Goal: Information Seeking & Learning: Learn about a topic

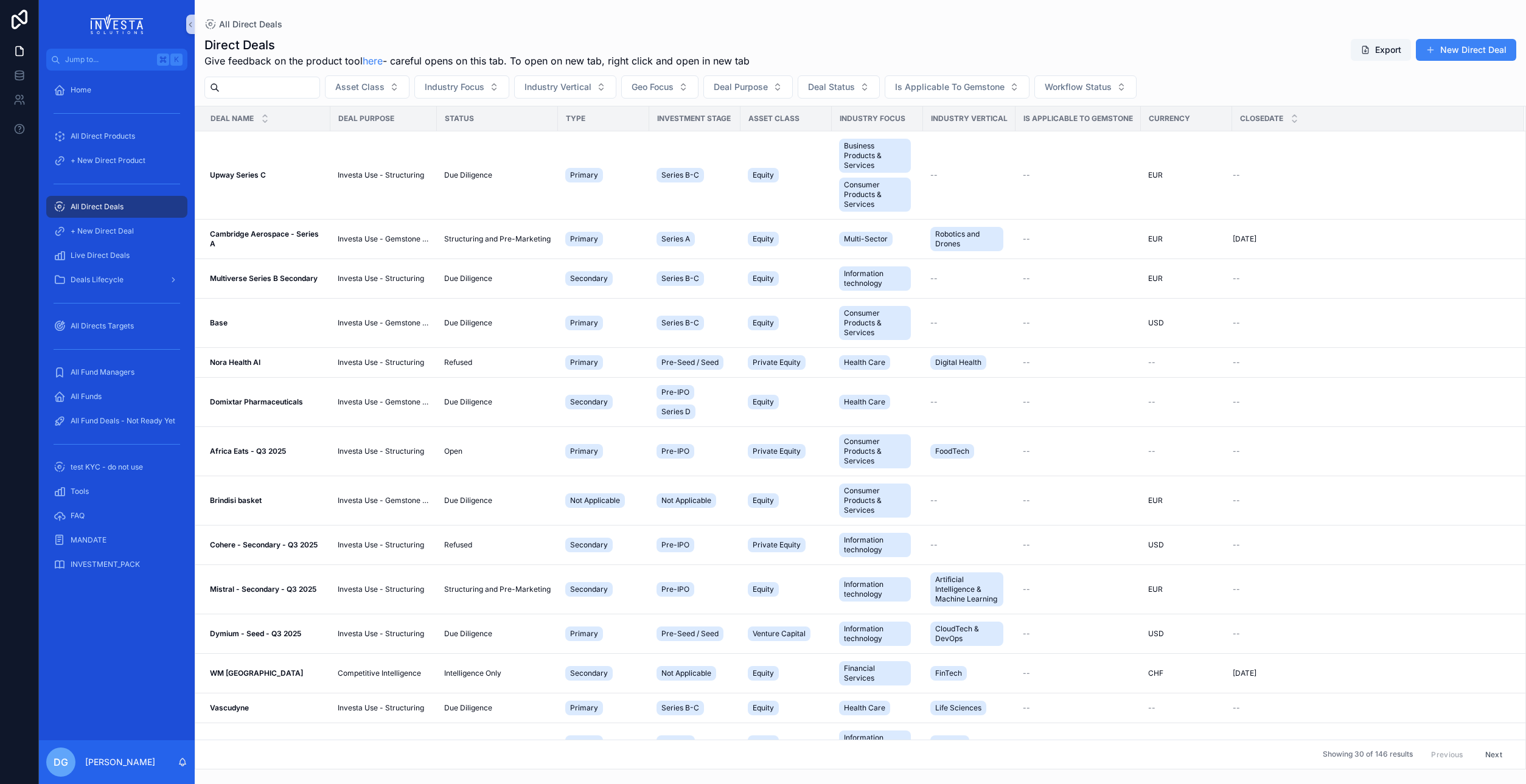
click at [251, 89] on input "scrollable content" at bounding box center [269, 87] width 100 height 17
type input "******"
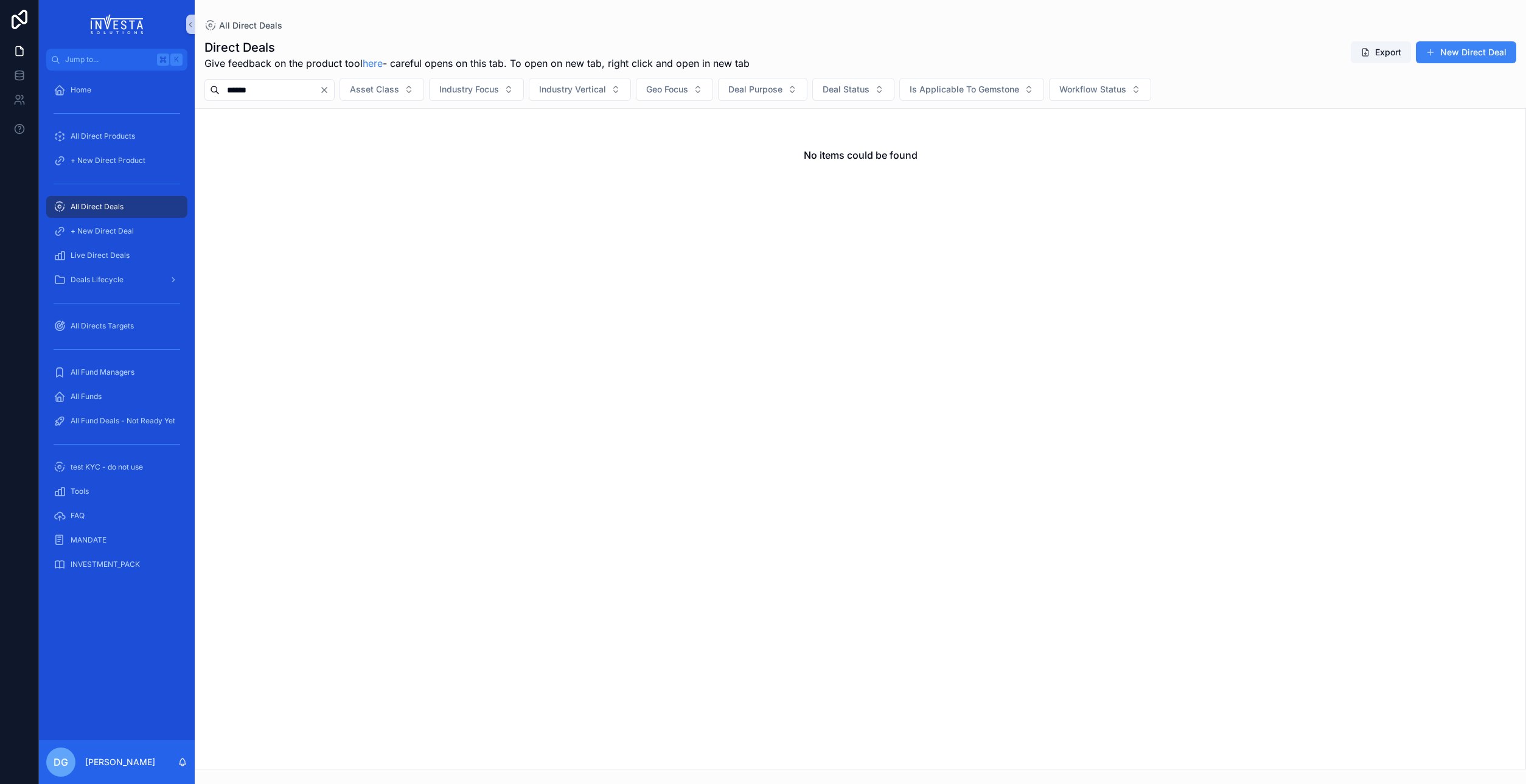
click at [96, 204] on span "All Direct Deals" at bounding box center [97, 206] width 53 height 10
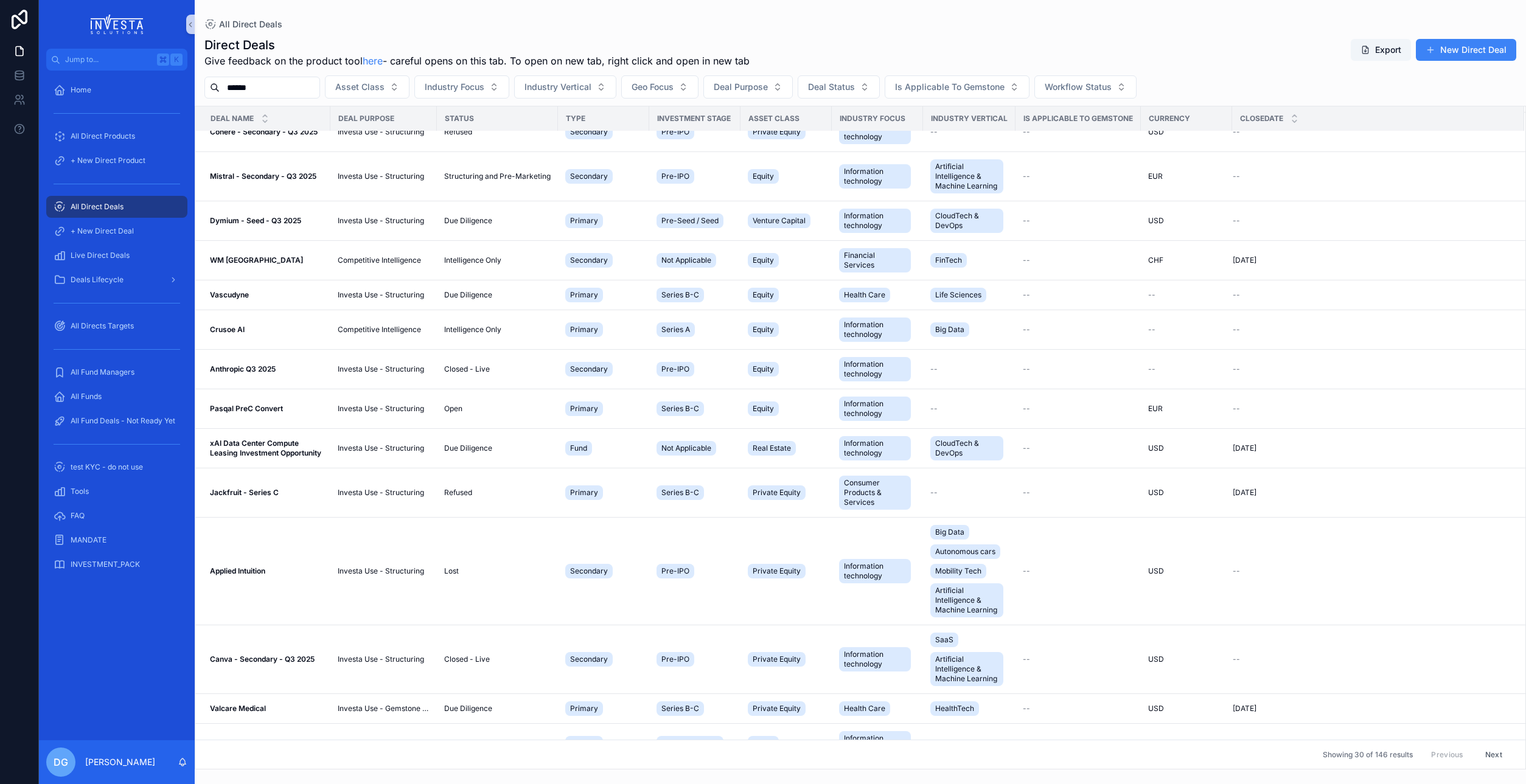
scroll to position [415, 0]
click at [249, 403] on strong "Pasqal PreC Convert" at bounding box center [246, 406] width 73 height 9
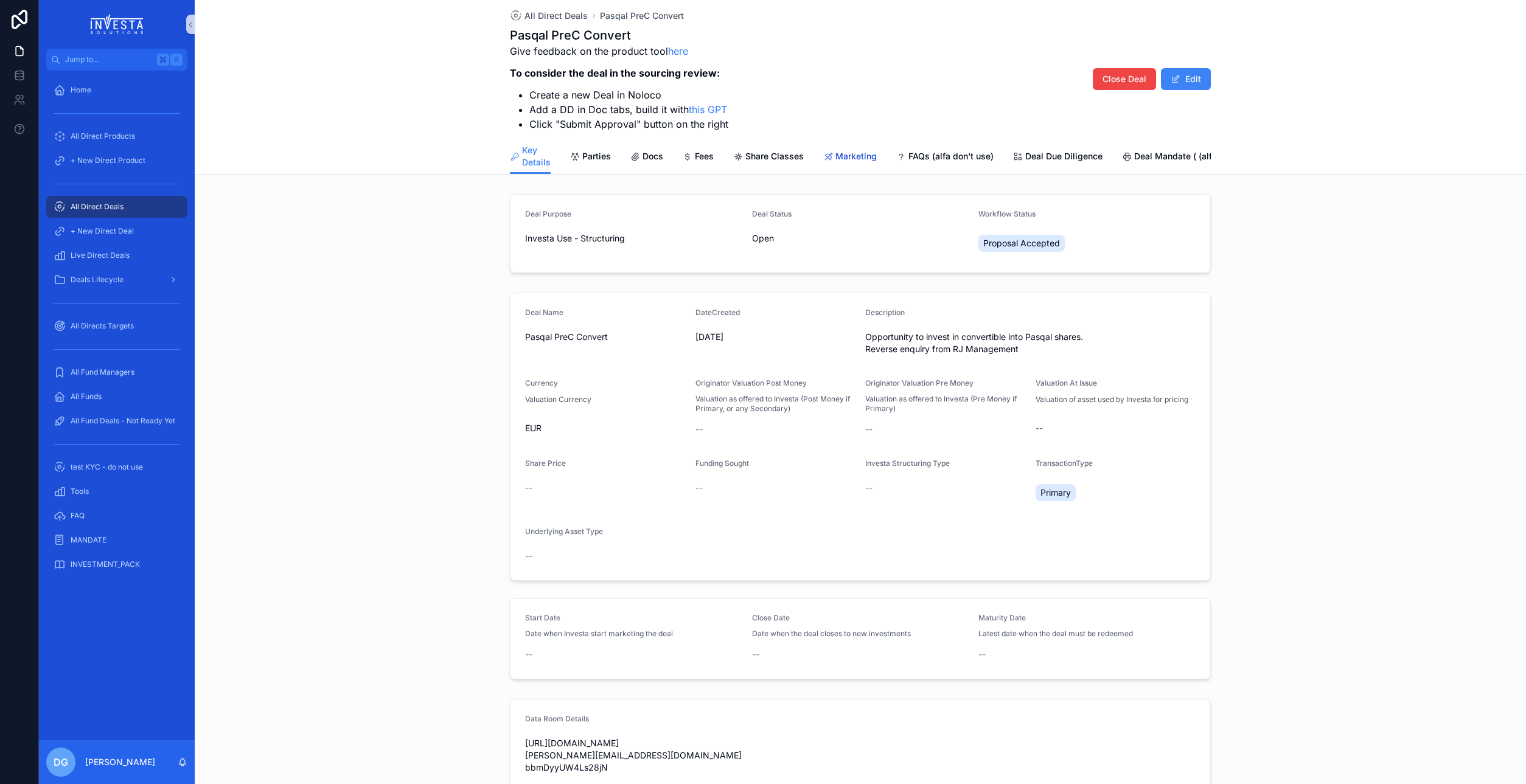
click at [857, 155] on span "Marketing" at bounding box center [856, 156] width 41 height 12
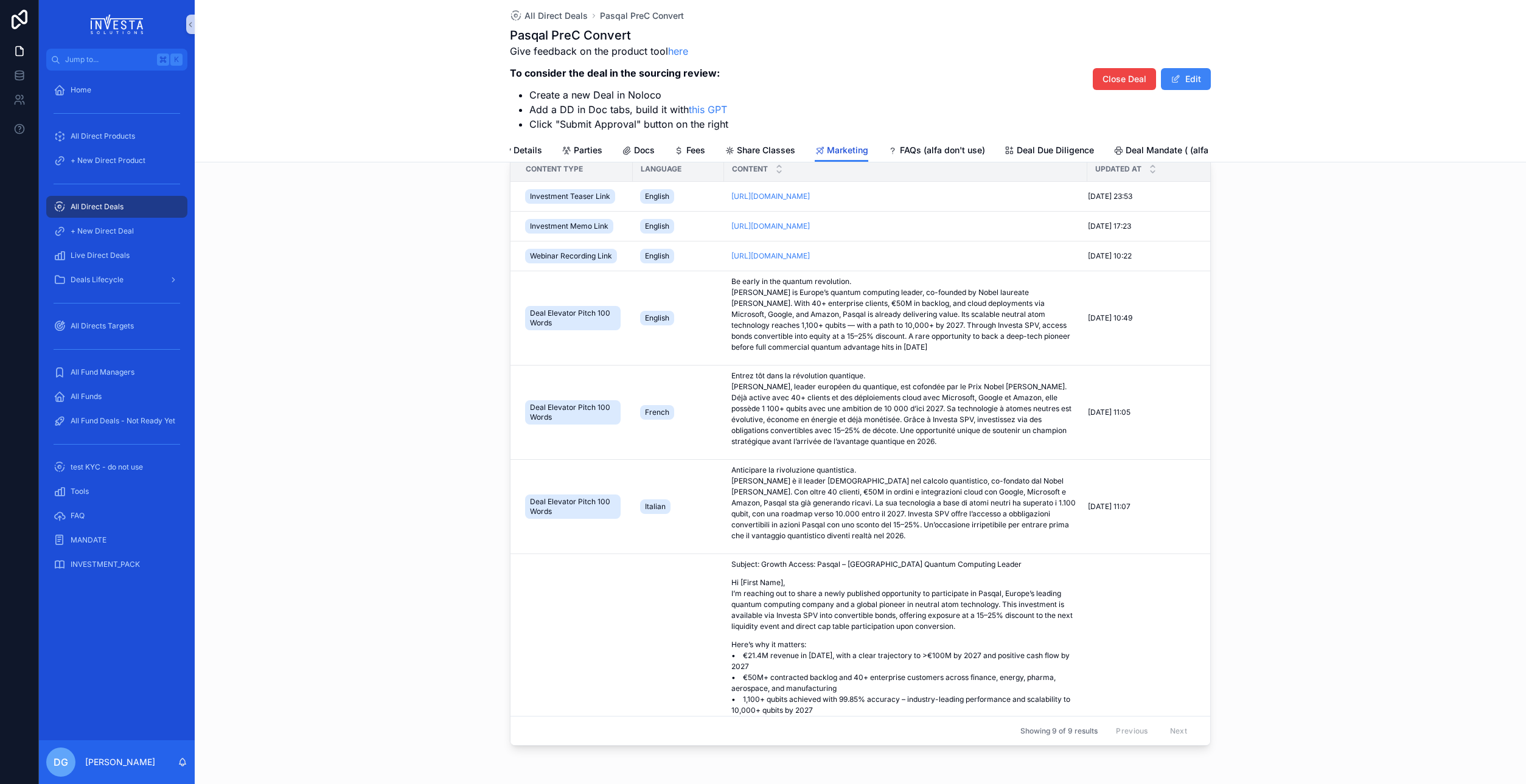
scroll to position [100, 0]
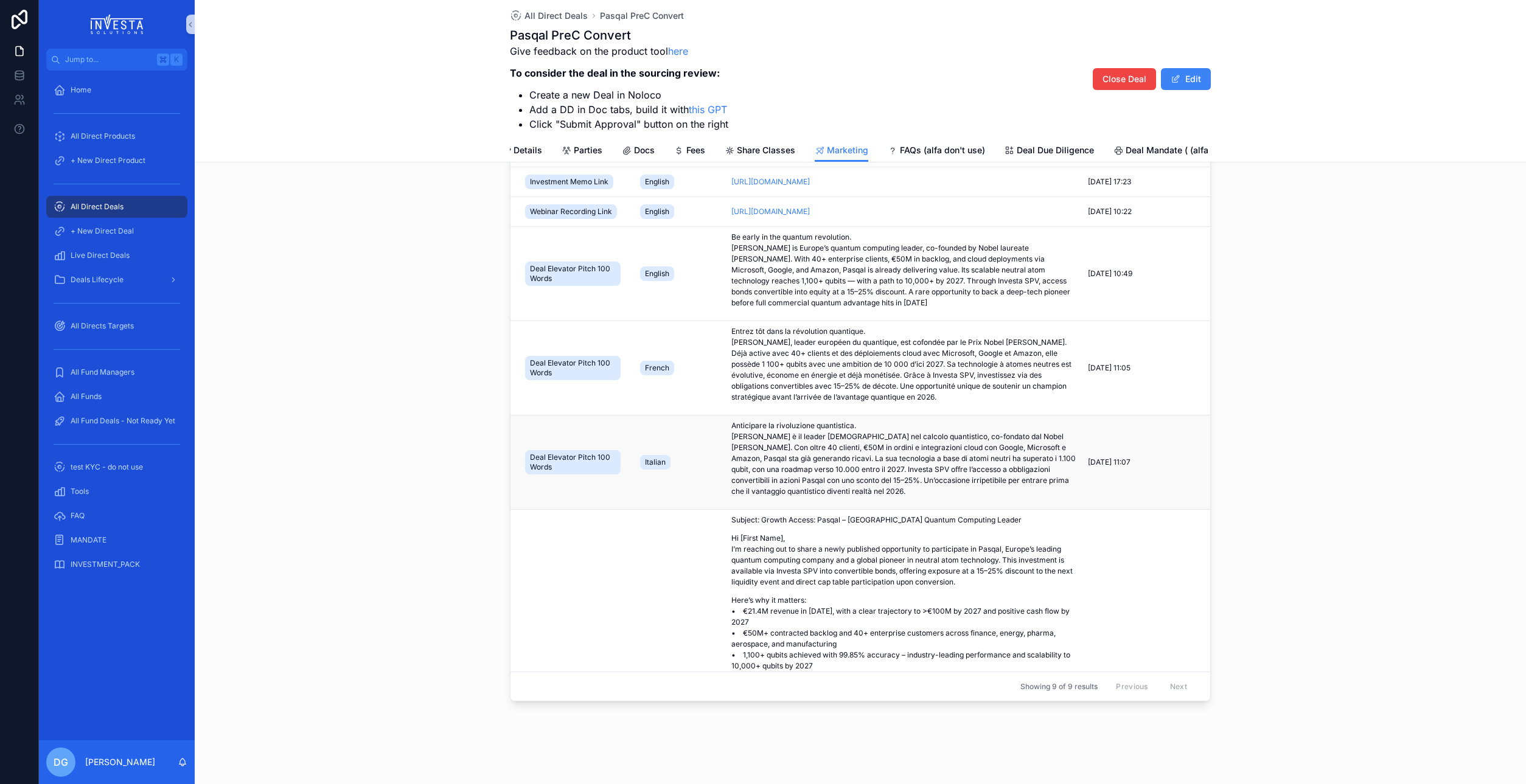
click at [667, 463] on div "Italian" at bounding box center [655, 462] width 30 height 14
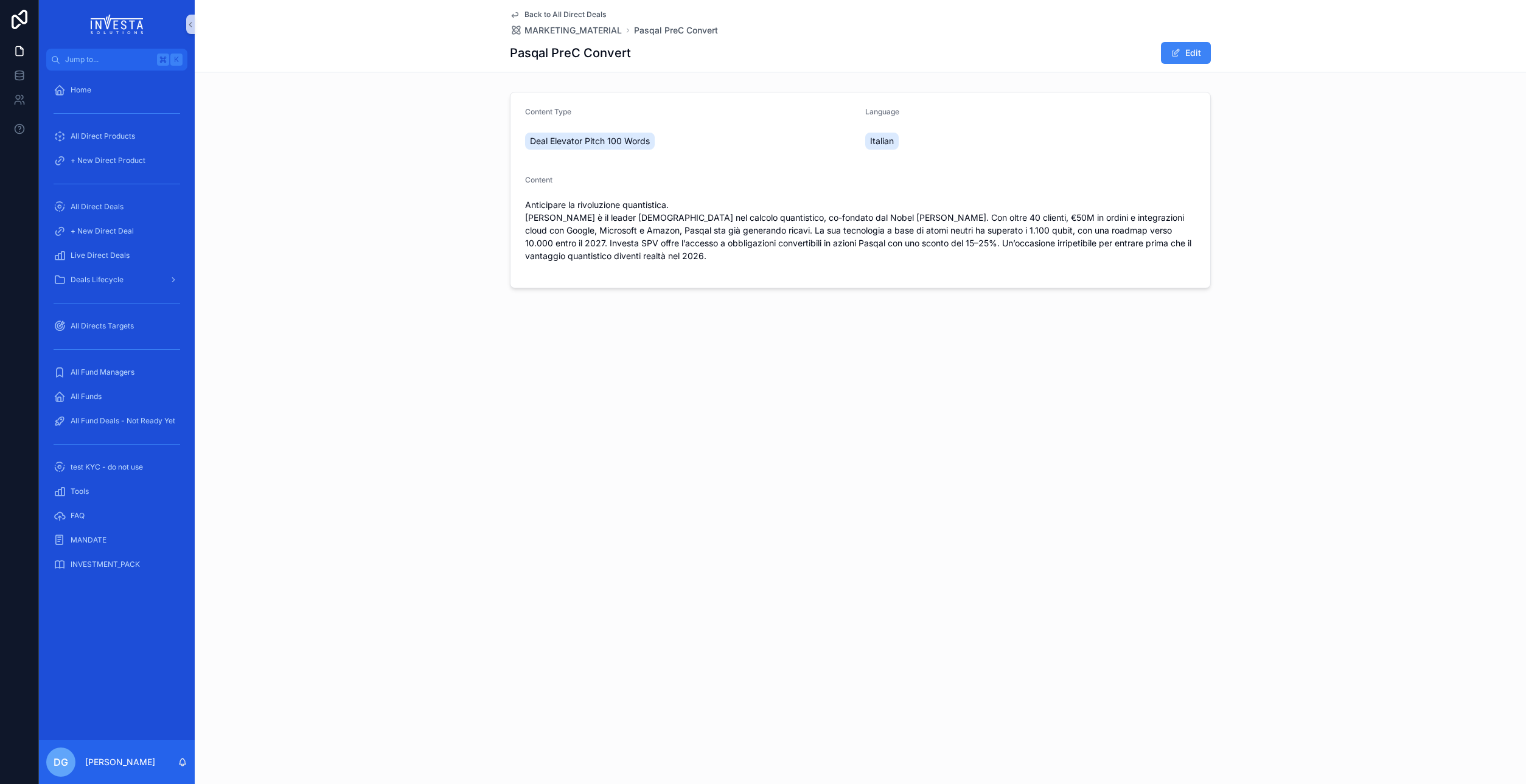
click at [580, 139] on span "Deal Elevator Pitch 100 Words" at bounding box center [590, 140] width 120 height 12
click at [876, 141] on span "Italian" at bounding box center [882, 140] width 24 height 12
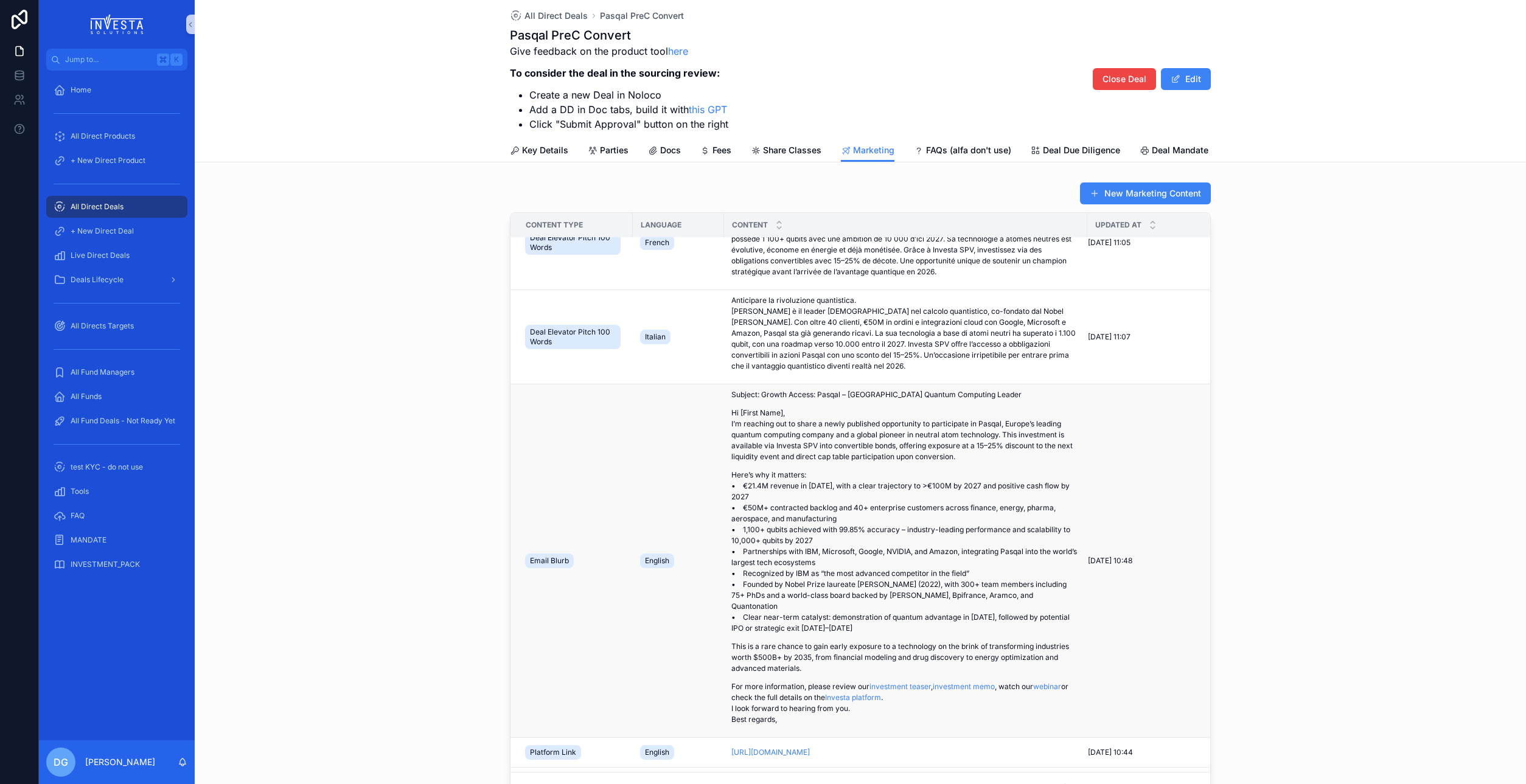
scroll to position [240, 0]
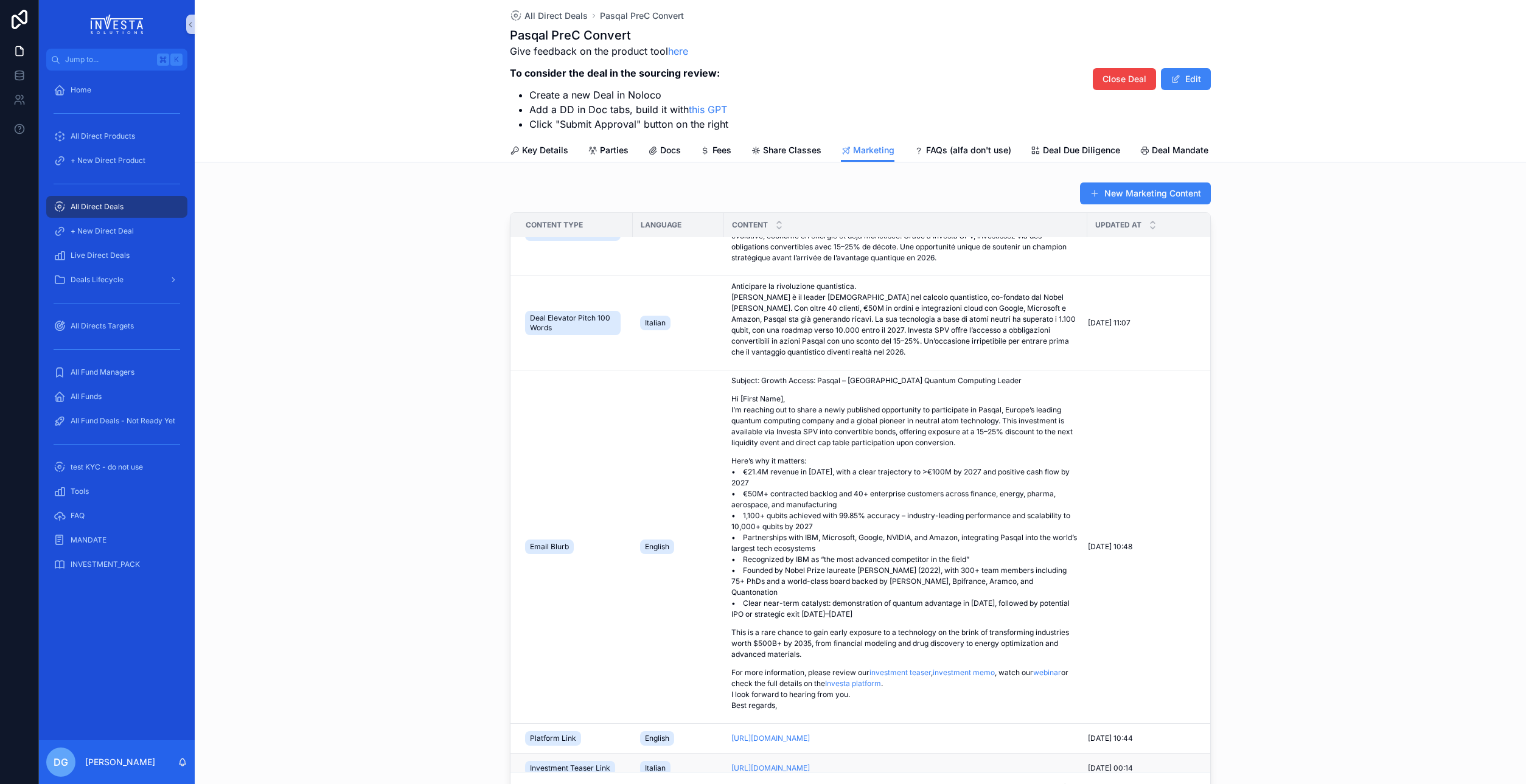
click at [660, 763] on span "Italian" at bounding box center [655, 768] width 21 height 10
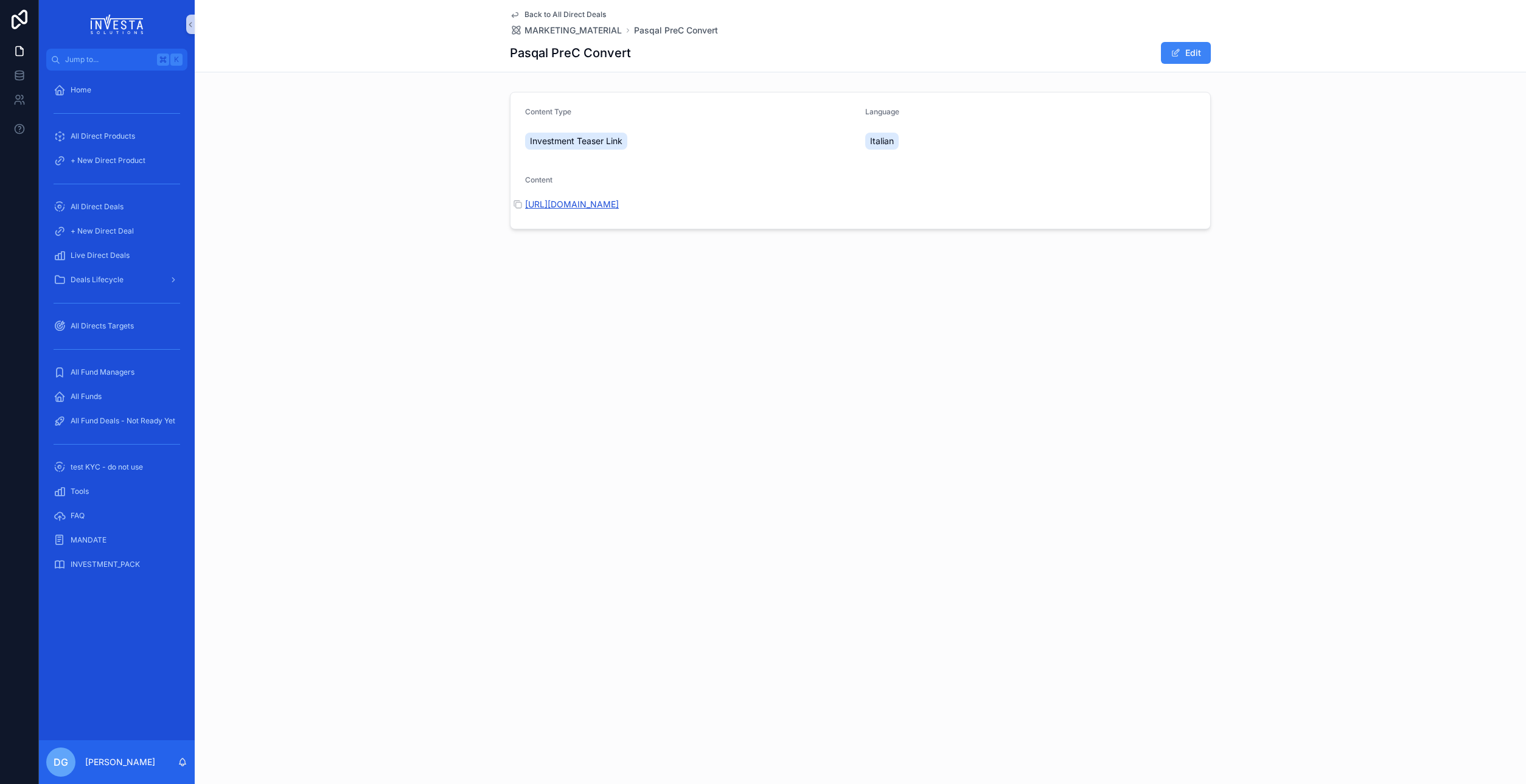
click at [608, 206] on link "https://docsend.com/view/kf2axwjia38s2myk" at bounding box center [572, 204] width 94 height 10
click at [84, 137] on span "All Direct Products" at bounding box center [103, 136] width 65 height 10
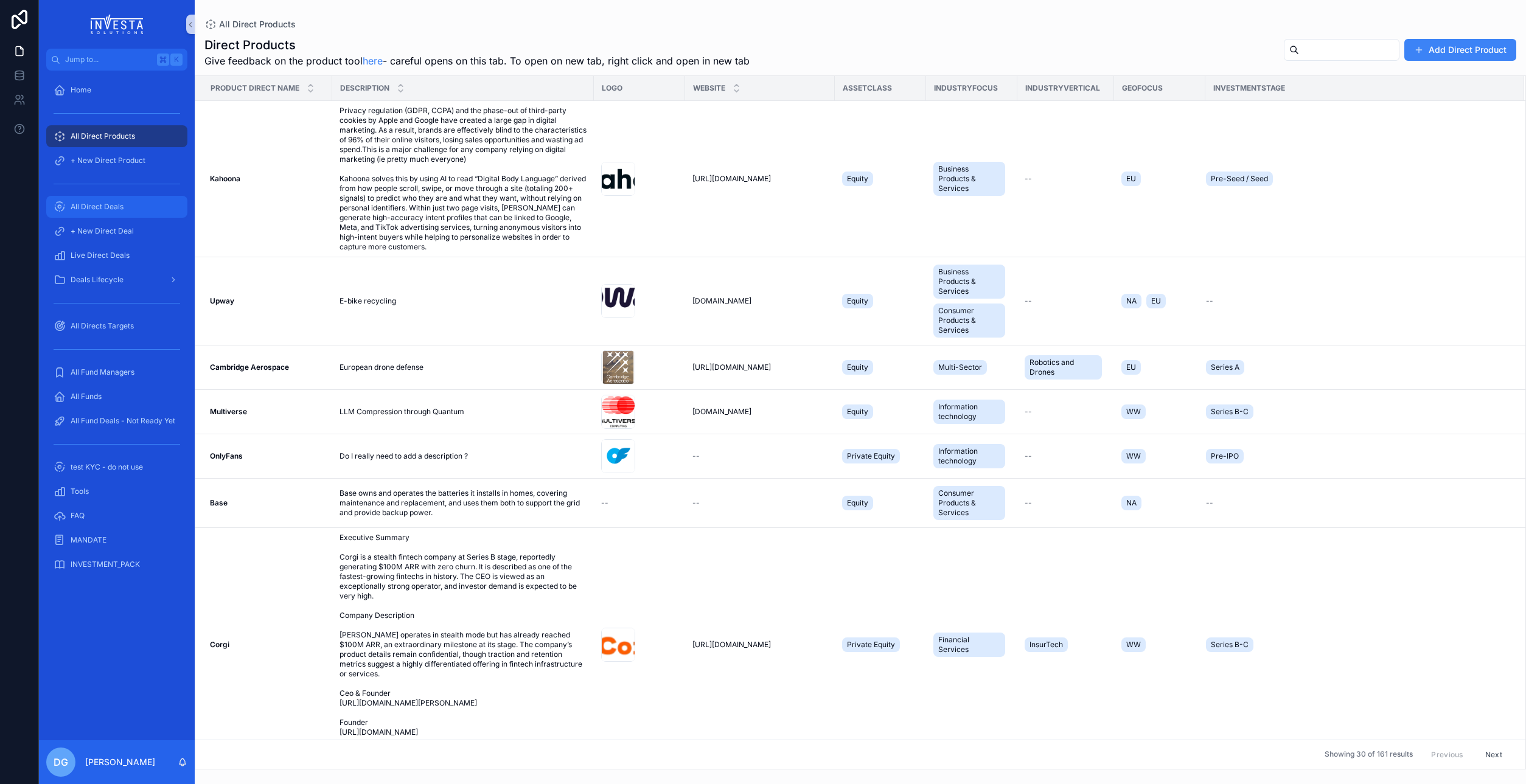
click at [99, 208] on span "All Direct Deals" at bounding box center [97, 206] width 53 height 10
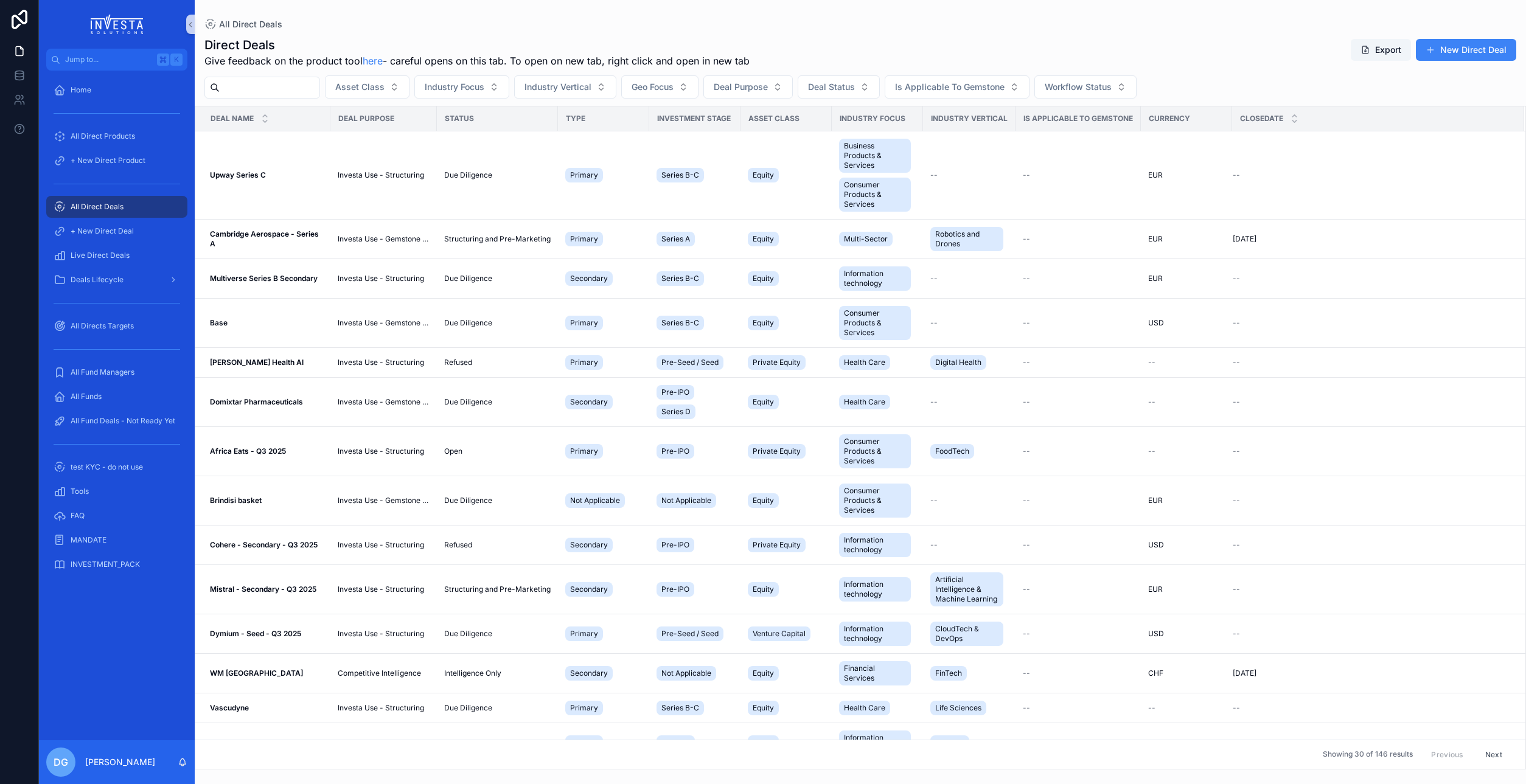
click at [258, 88] on input "scrollable content" at bounding box center [269, 87] width 100 height 17
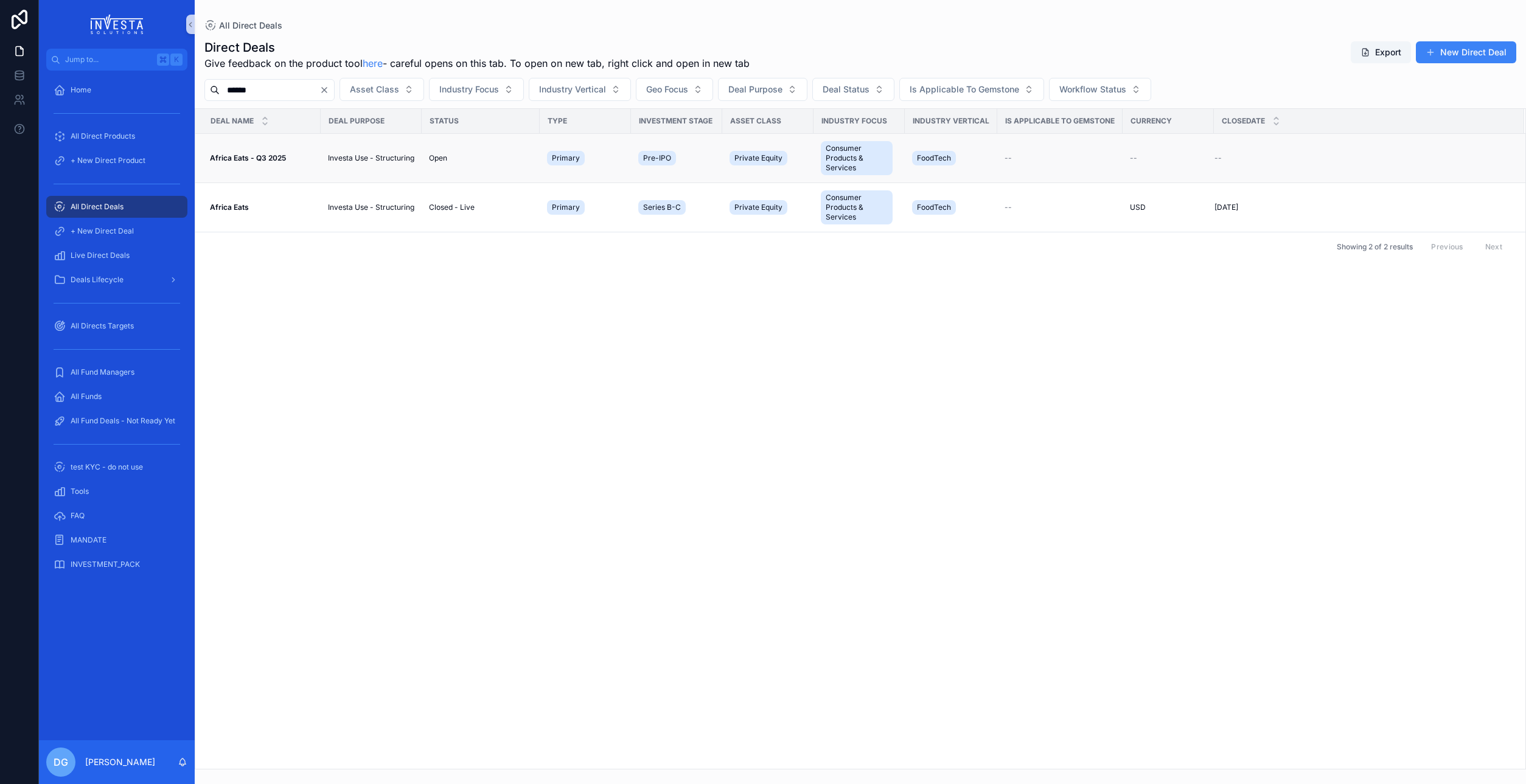
type input "******"
click at [239, 155] on strong "Africa Eats - Q3 2025" at bounding box center [247, 157] width 76 height 9
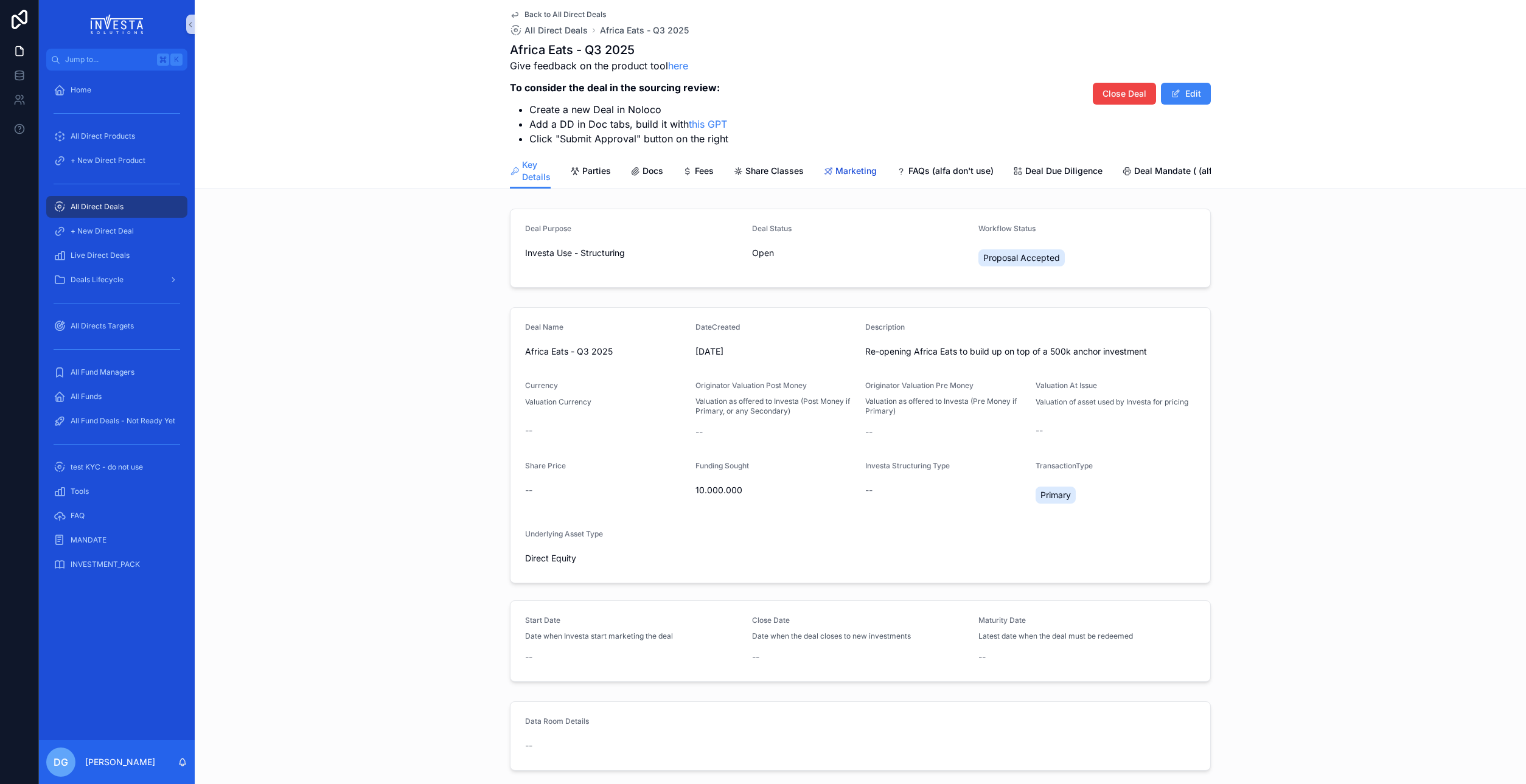
click at [857, 170] on span "Marketing" at bounding box center [856, 171] width 41 height 12
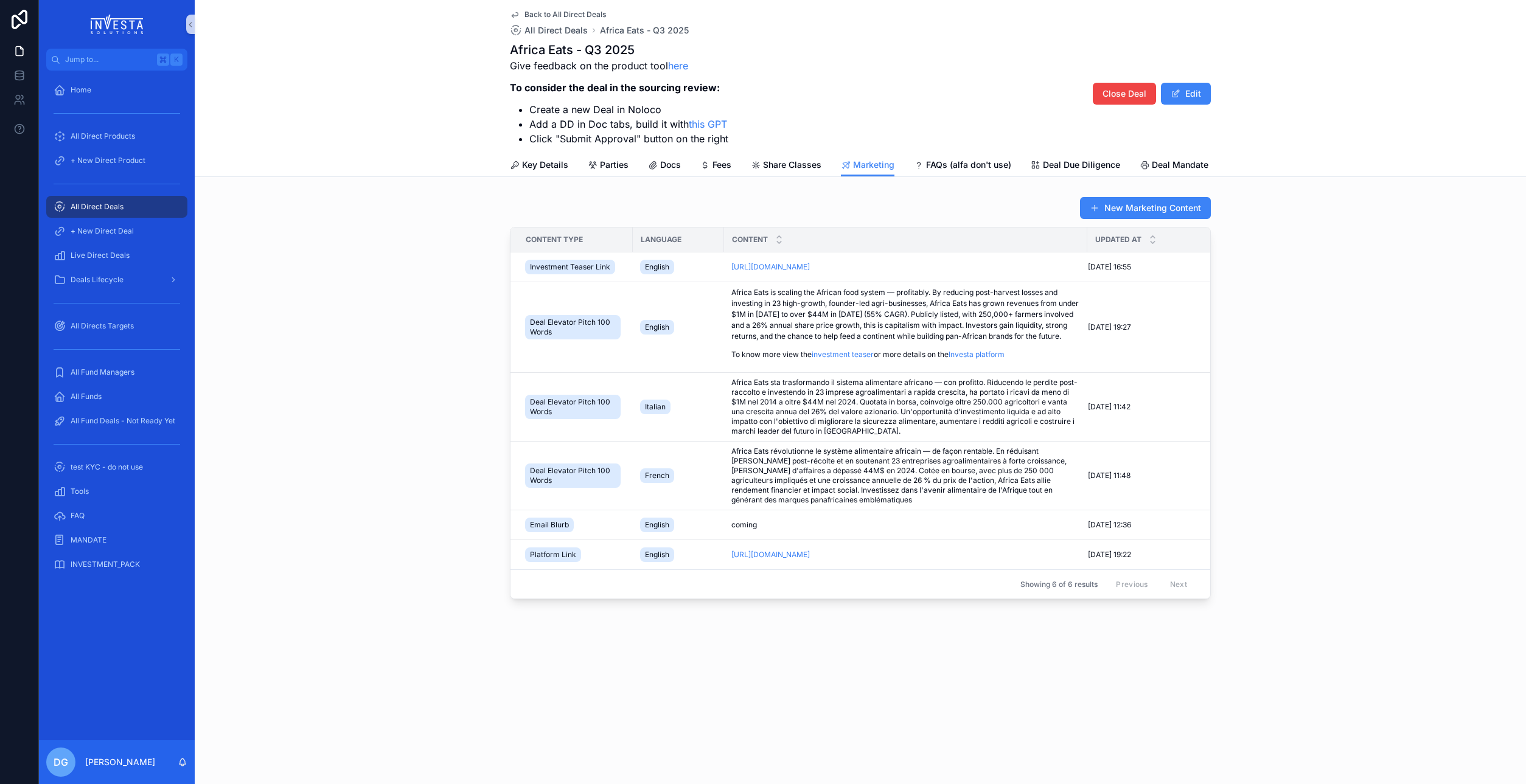
click at [93, 205] on span "All Direct Deals" at bounding box center [97, 206] width 53 height 10
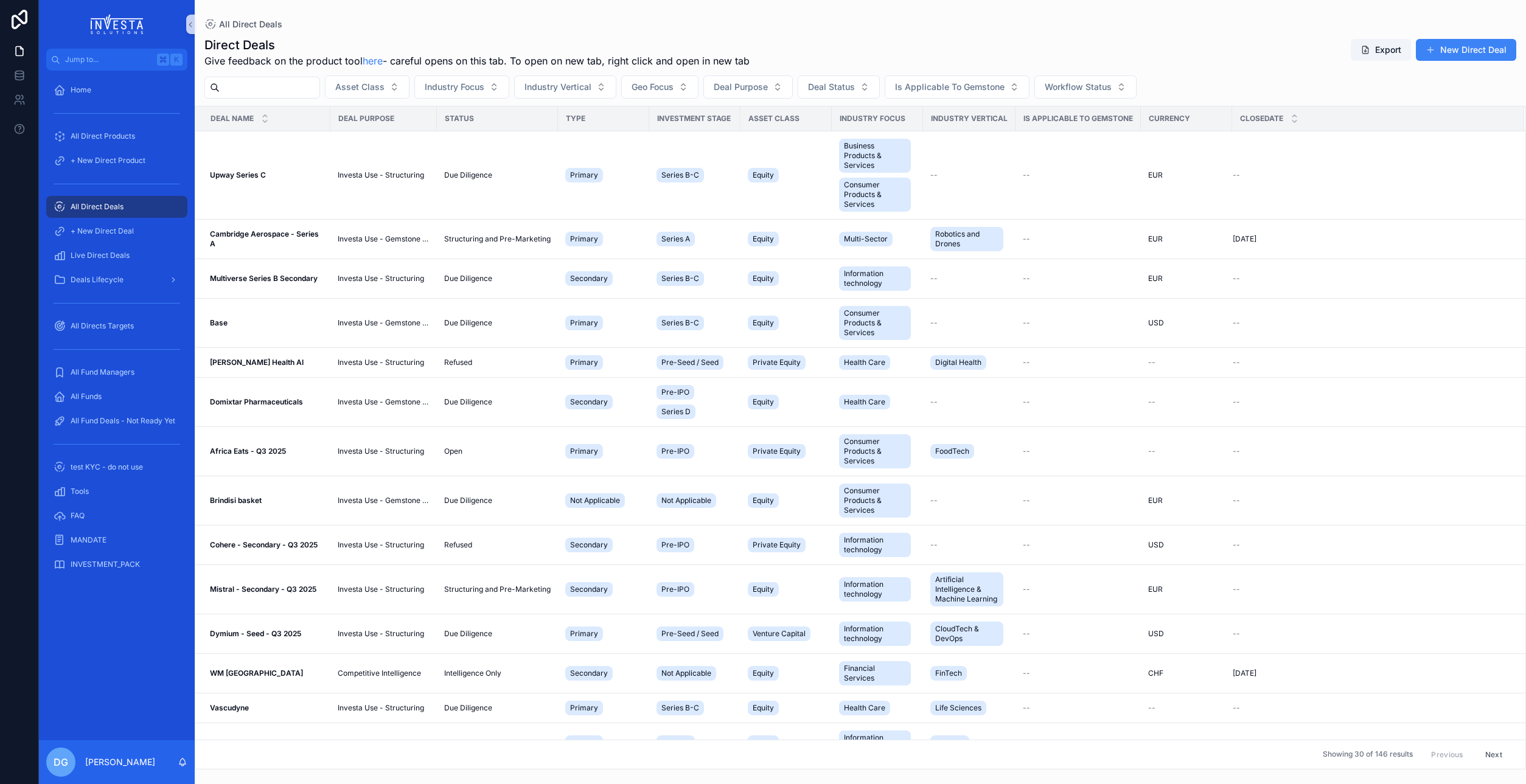
click at [100, 206] on span "All Direct Deals" at bounding box center [97, 206] width 53 height 10
click at [100, 204] on span "All Direct Deals" at bounding box center [97, 206] width 53 height 10
click at [117, 134] on span "All Direct Products" at bounding box center [103, 136] width 65 height 10
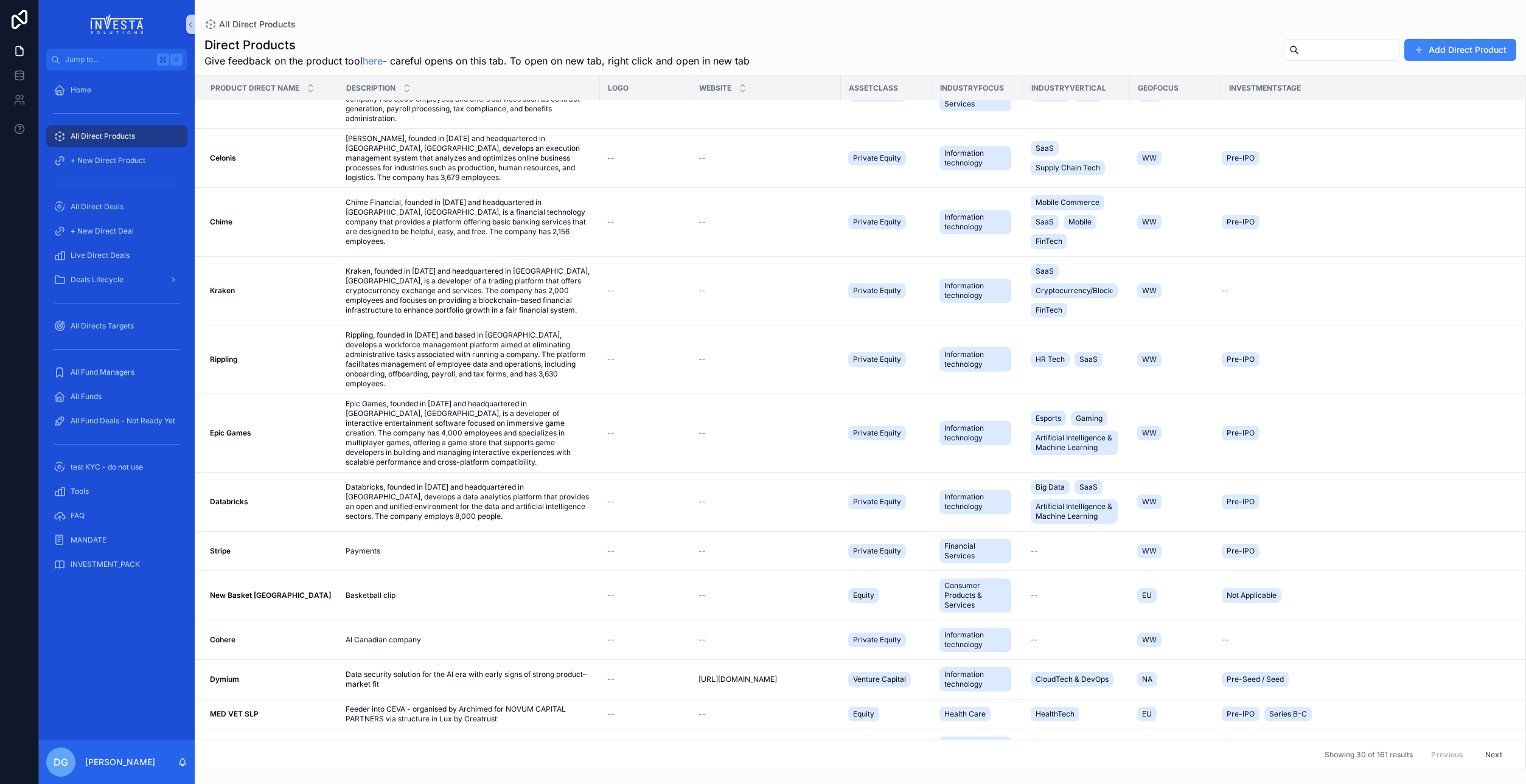
scroll to position [1484, 0]
click at [104, 156] on span "+ New Direct Product" at bounding box center [108, 160] width 75 height 10
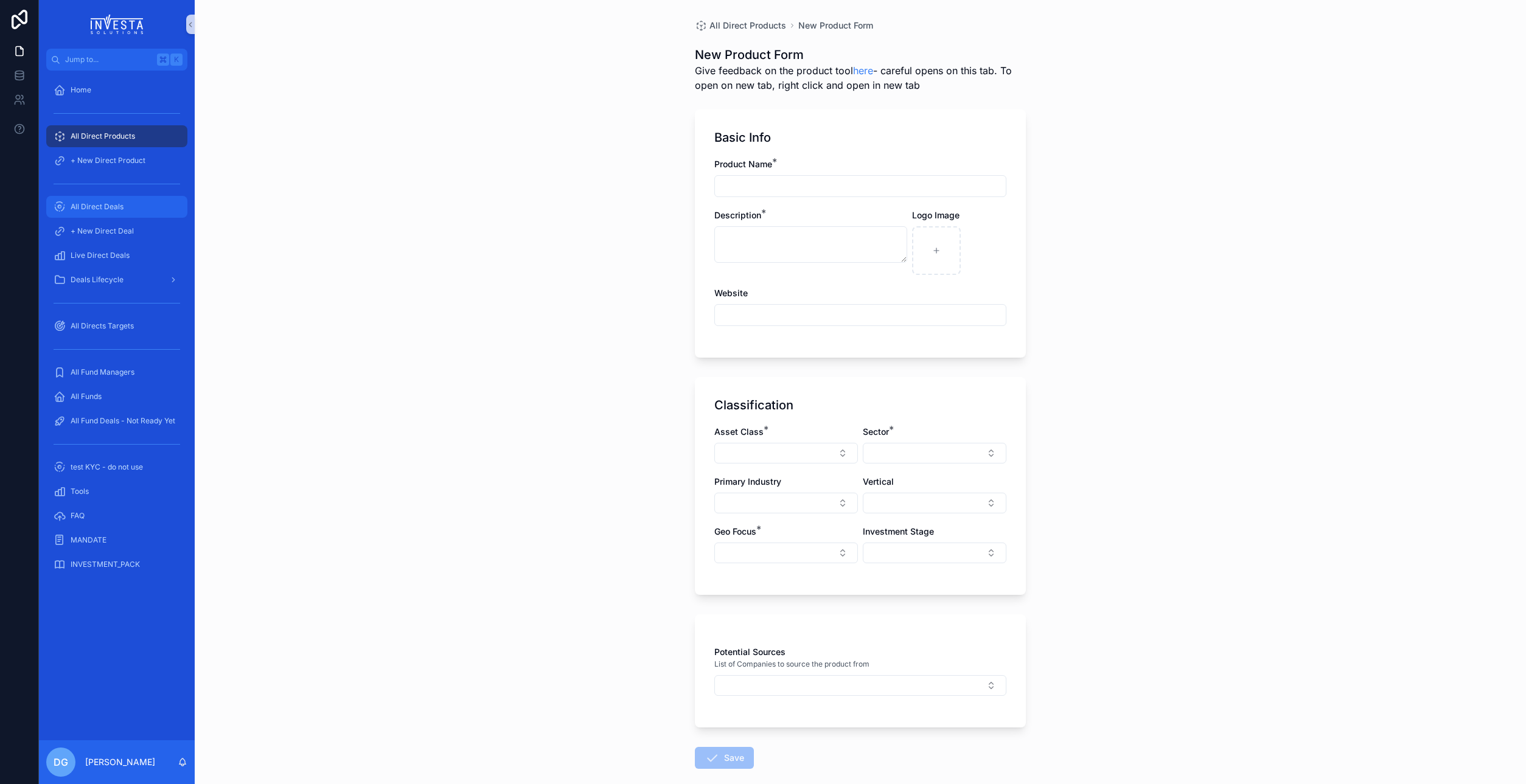
click at [101, 210] on span "All Direct Deals" at bounding box center [97, 206] width 53 height 10
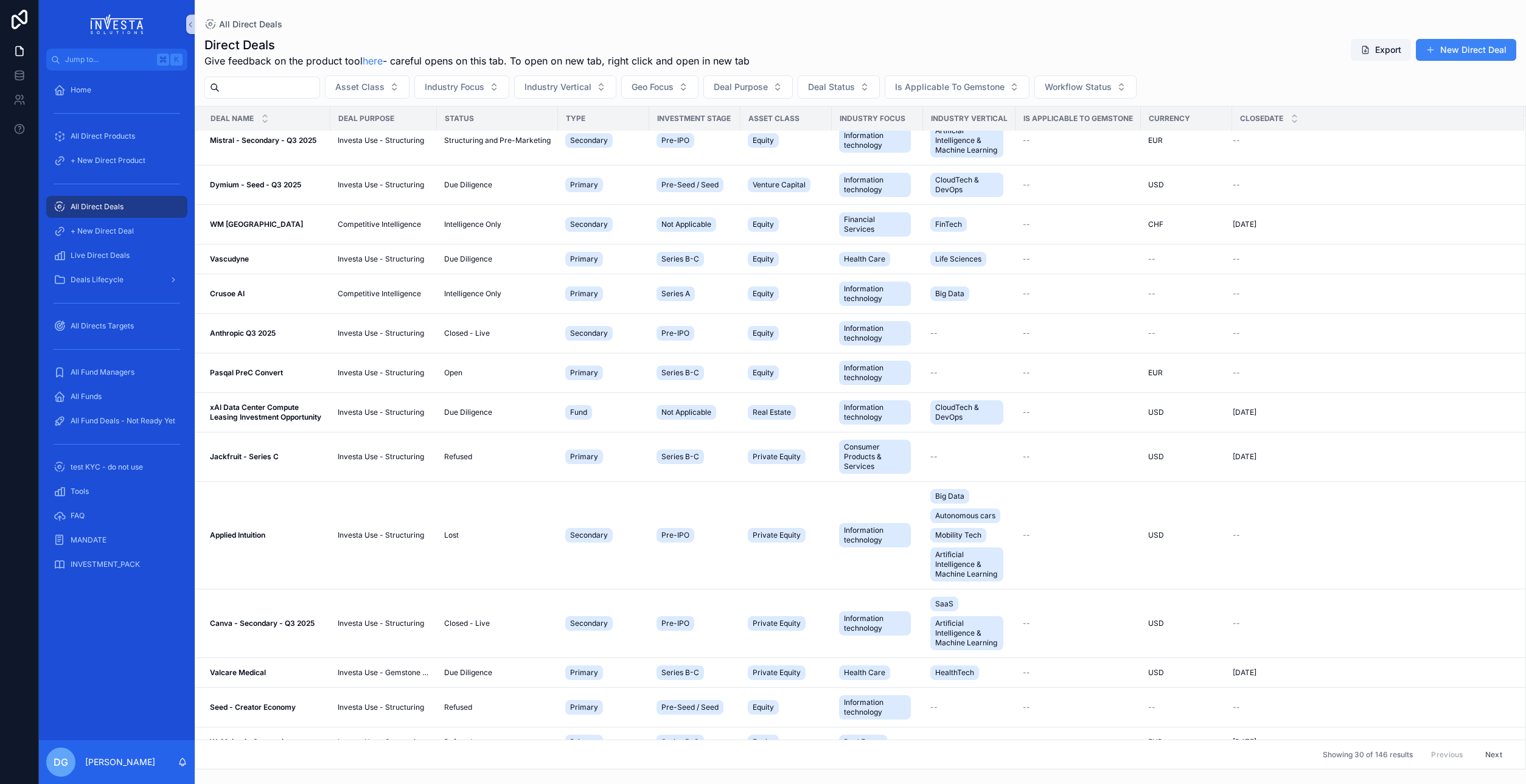
scroll to position [453, 0]
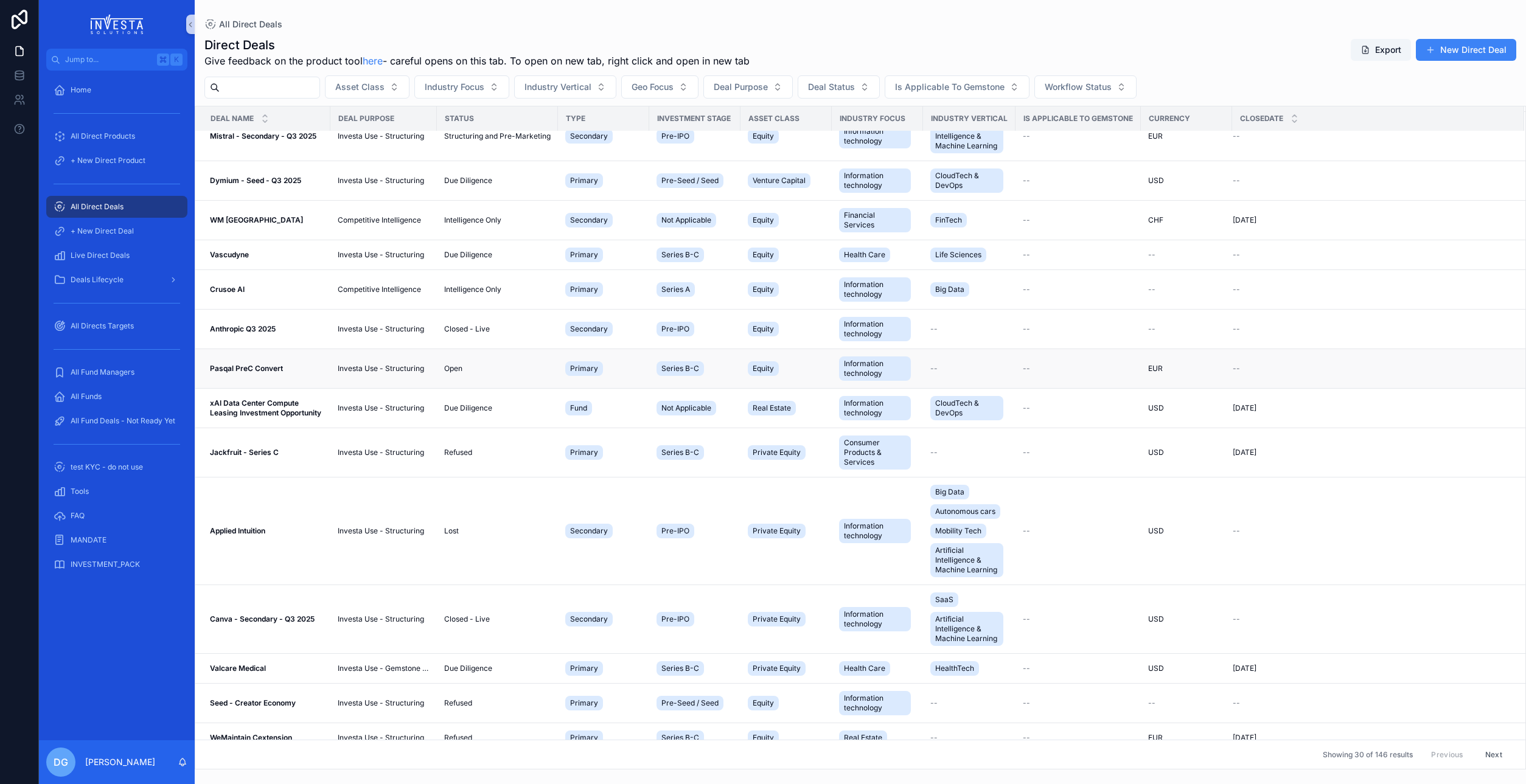
click at [252, 369] on strong "Pasqal PreC Convert" at bounding box center [246, 368] width 73 height 9
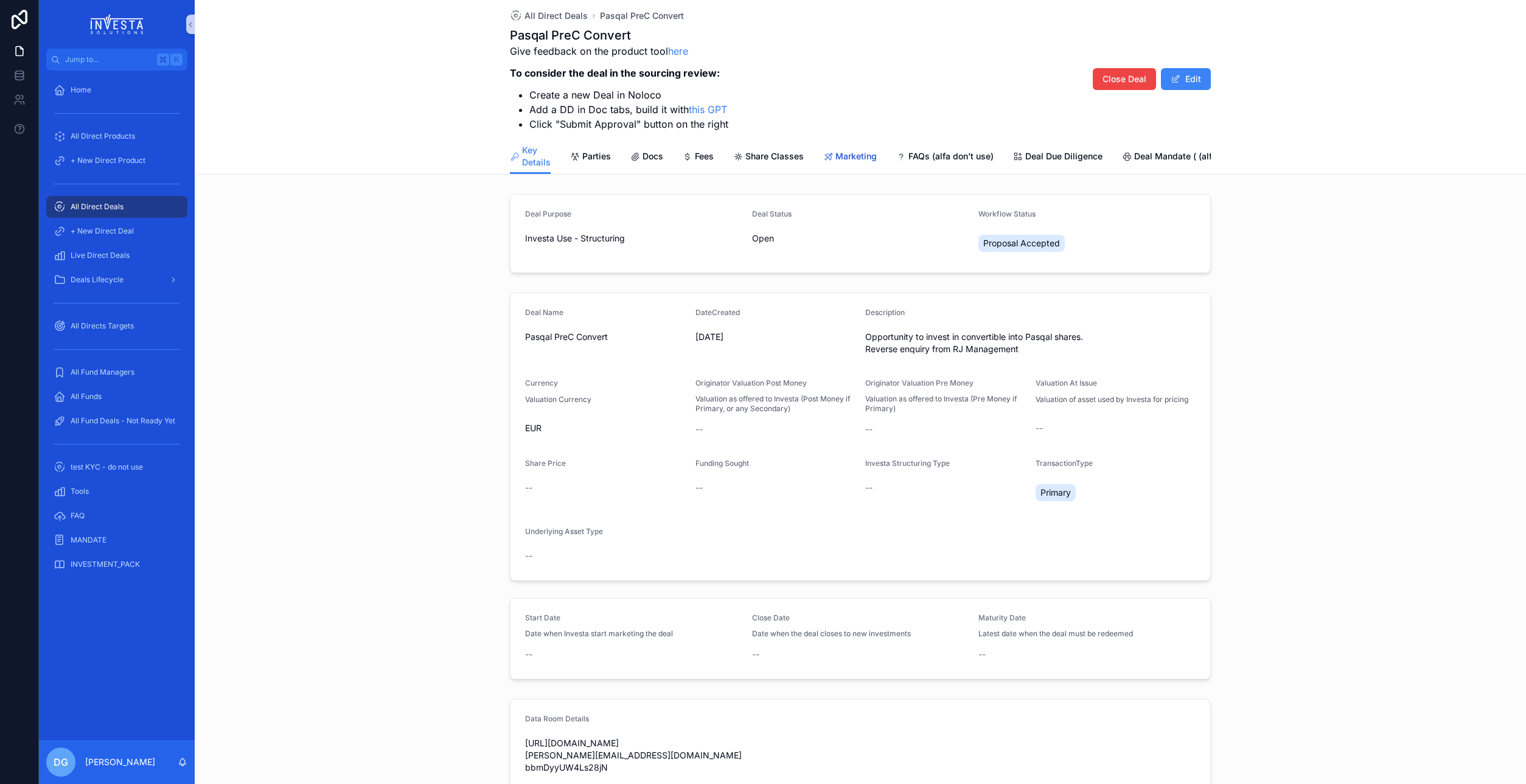
click at [855, 155] on span "Marketing" at bounding box center [856, 156] width 41 height 12
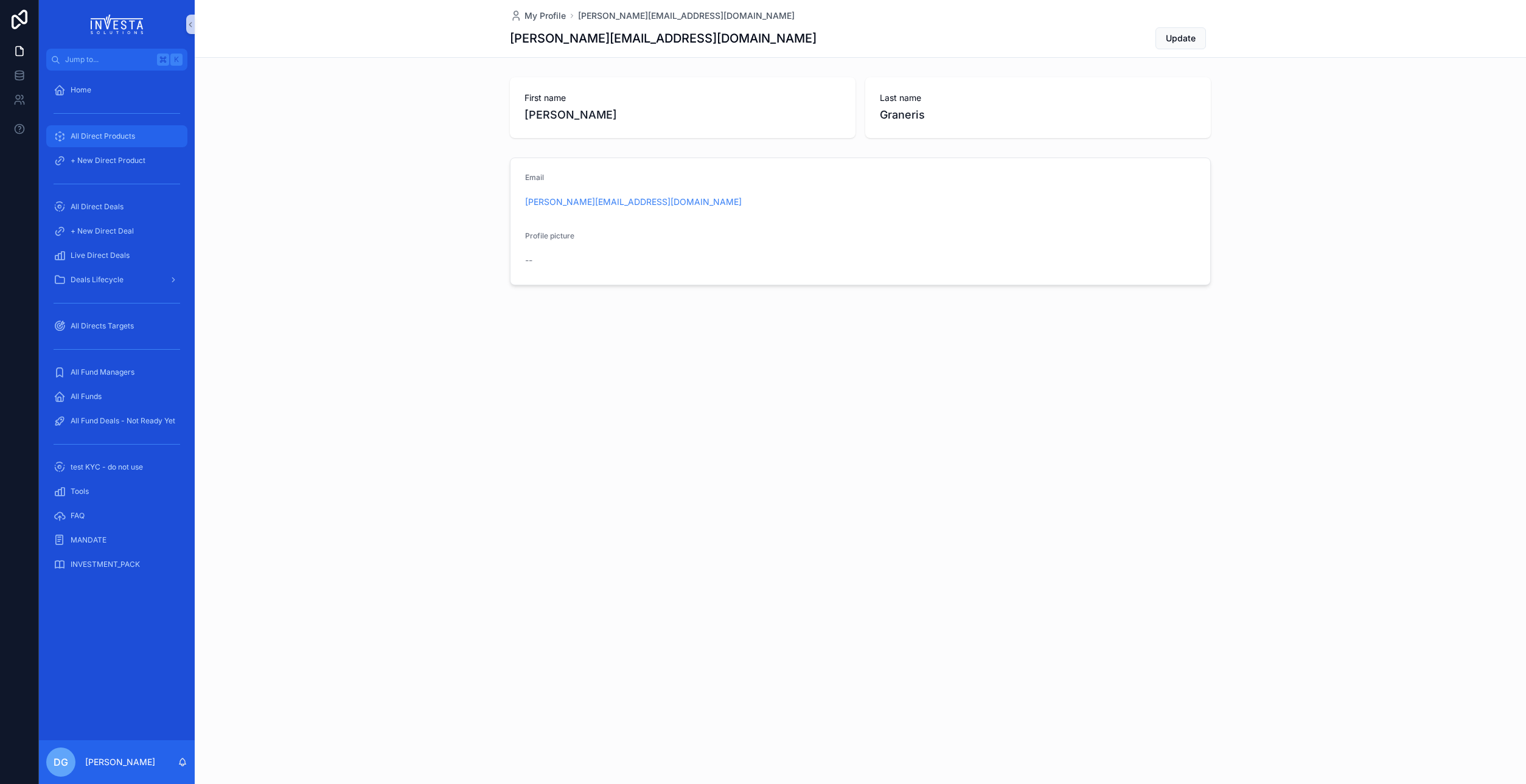
click at [109, 143] on div "All Direct Products" at bounding box center [116, 136] width 127 height 19
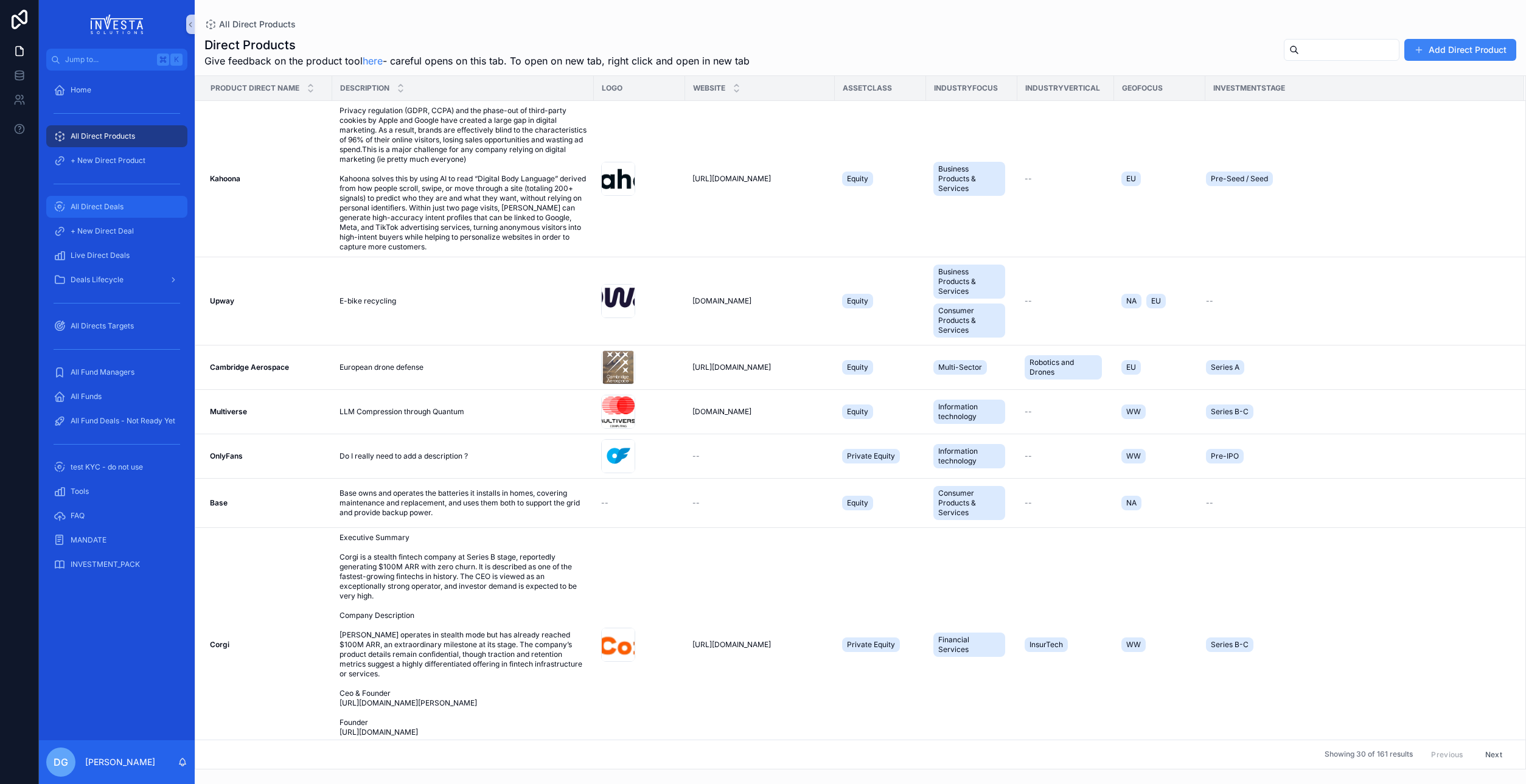
click at [99, 202] on span "All Direct Deals" at bounding box center [97, 206] width 53 height 10
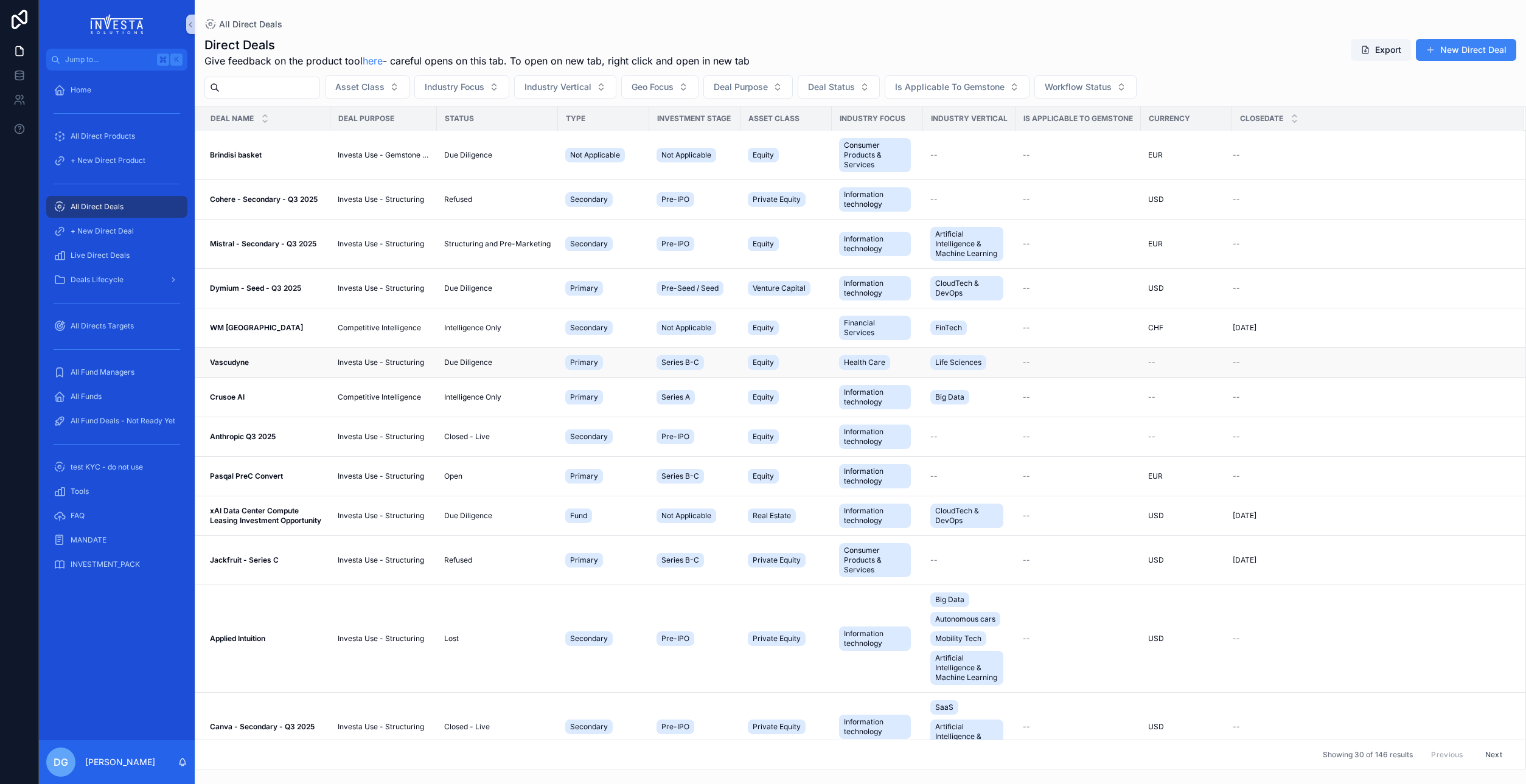
scroll to position [346, 0]
click at [255, 474] on strong "Pasqal PreC Convert" at bounding box center [246, 475] width 73 height 9
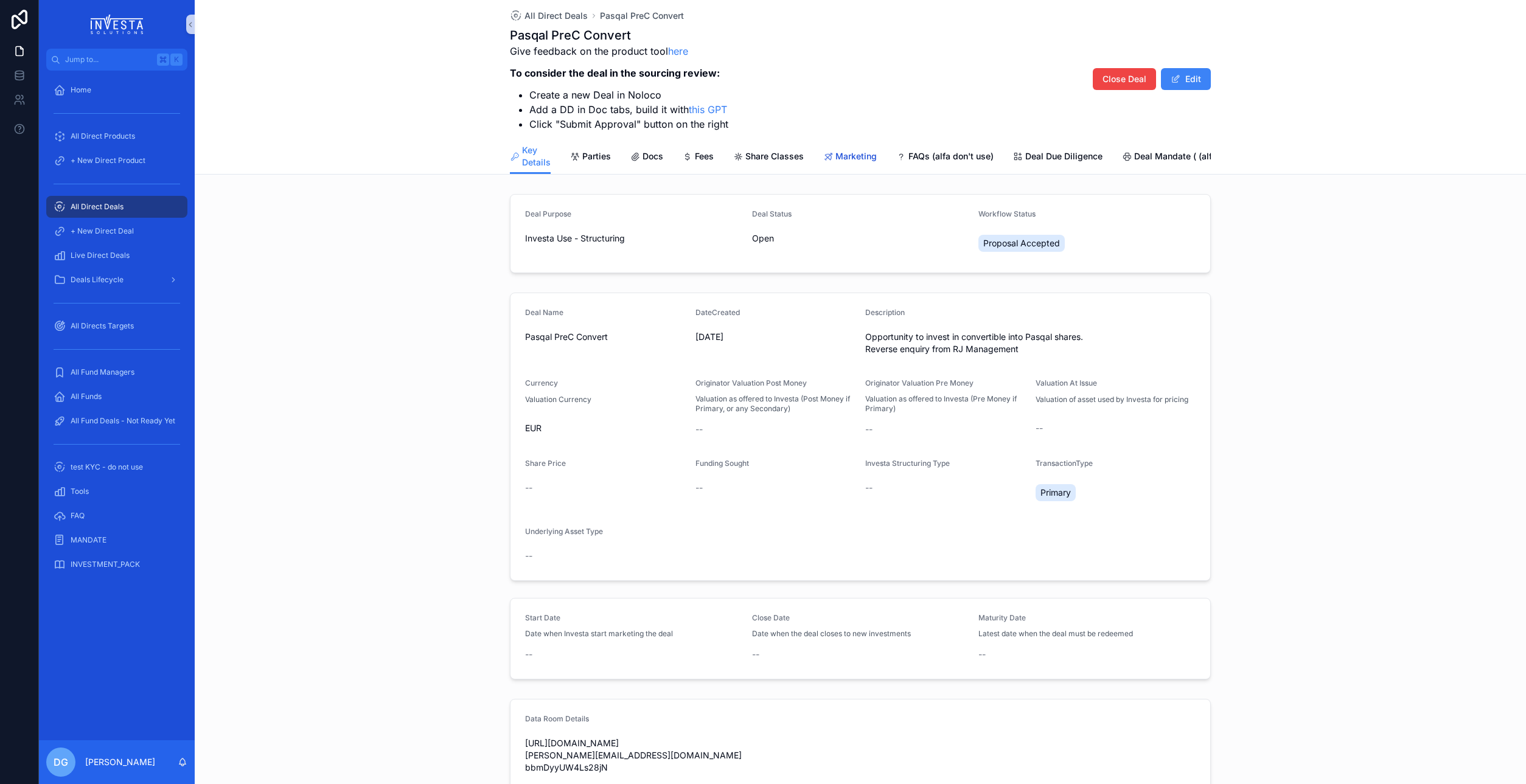
click at [853, 155] on span "Marketing" at bounding box center [856, 156] width 41 height 12
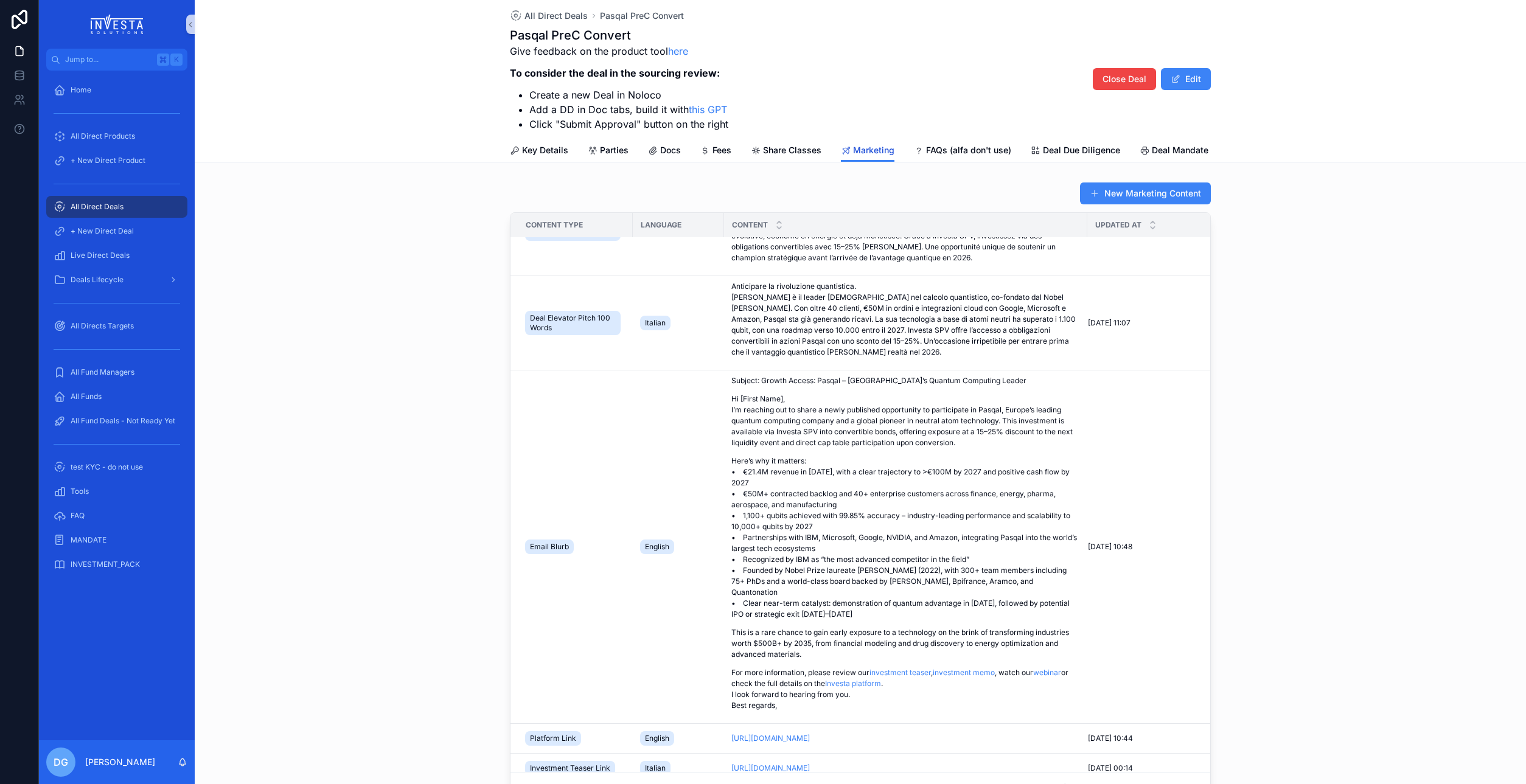
scroll to position [100, 0]
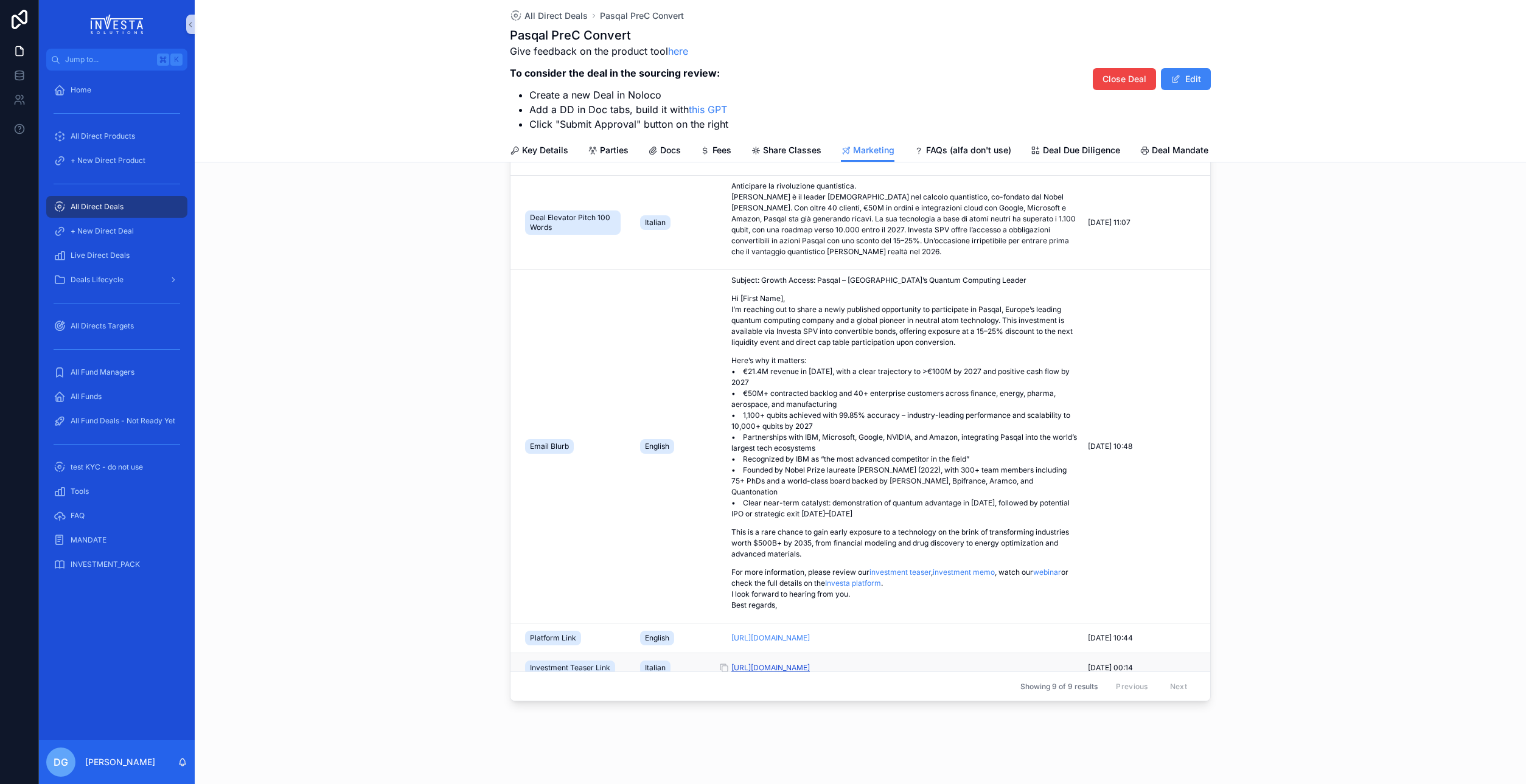
click at [794, 663] on link "https://docsend.com/view/kf2axwjia38s2myk" at bounding box center [771, 667] width 78 height 9
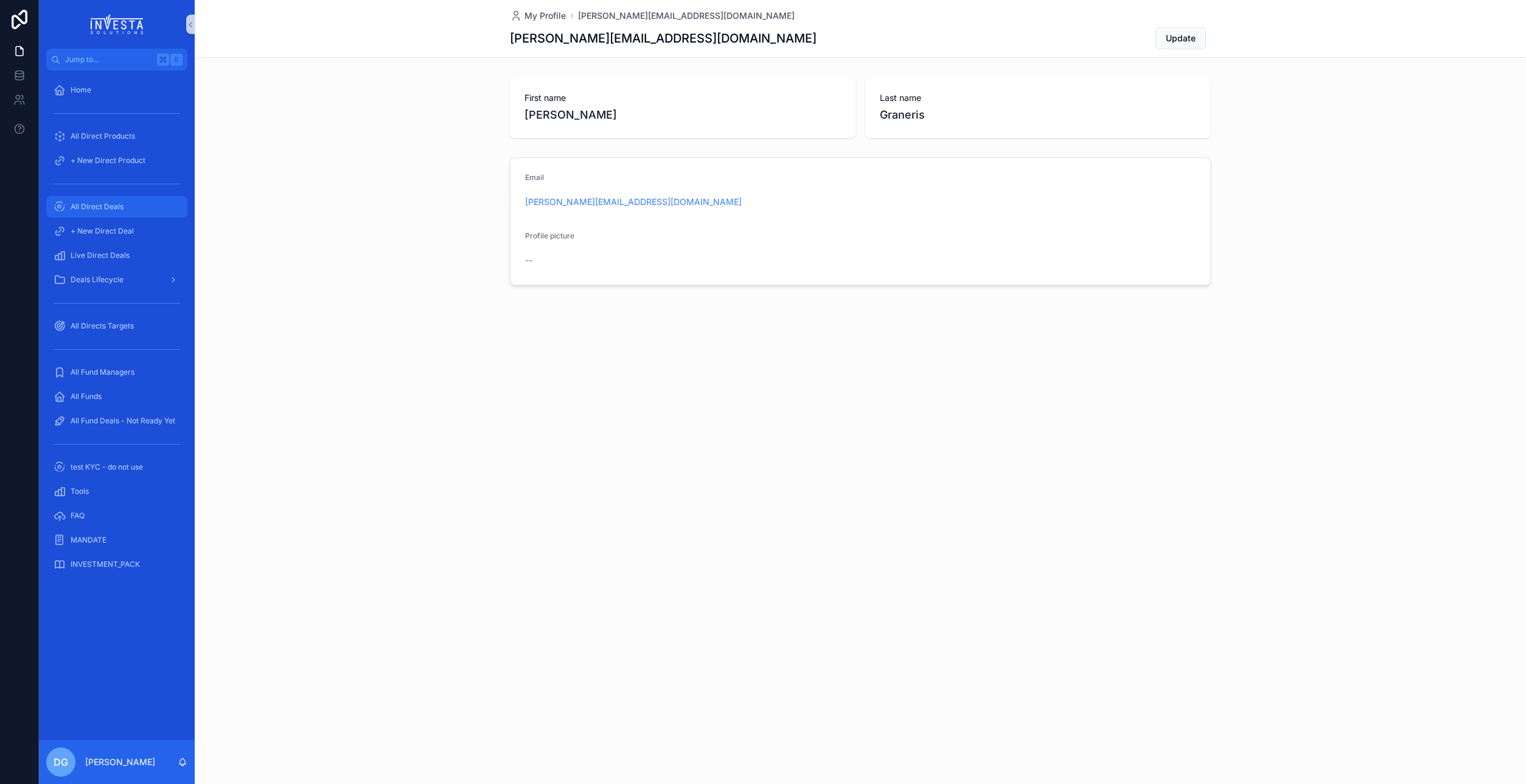
click at [100, 206] on span "All Direct Deals" at bounding box center [97, 206] width 53 height 10
